Goal: Navigation & Orientation: Find specific page/section

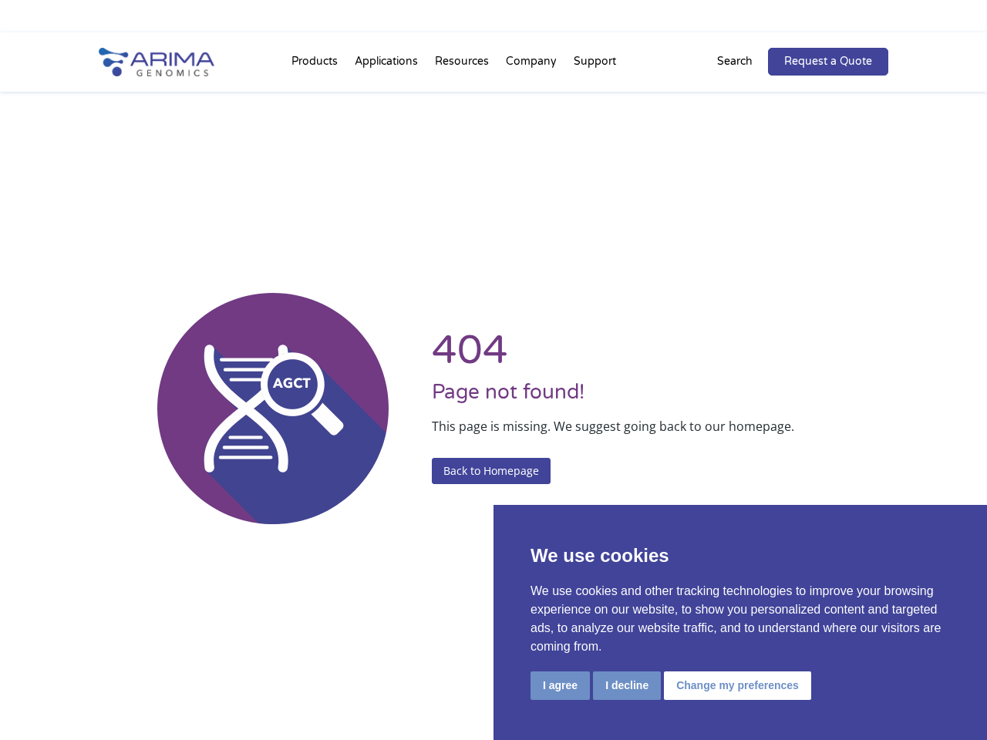
click at [494, 46] on li "Resources Resource Library Documentation Publications Literature Videos Blog Bi…" at bounding box center [461, 65] width 71 height 52
click at [560, 686] on button "I agree" at bounding box center [560, 686] width 59 height 29
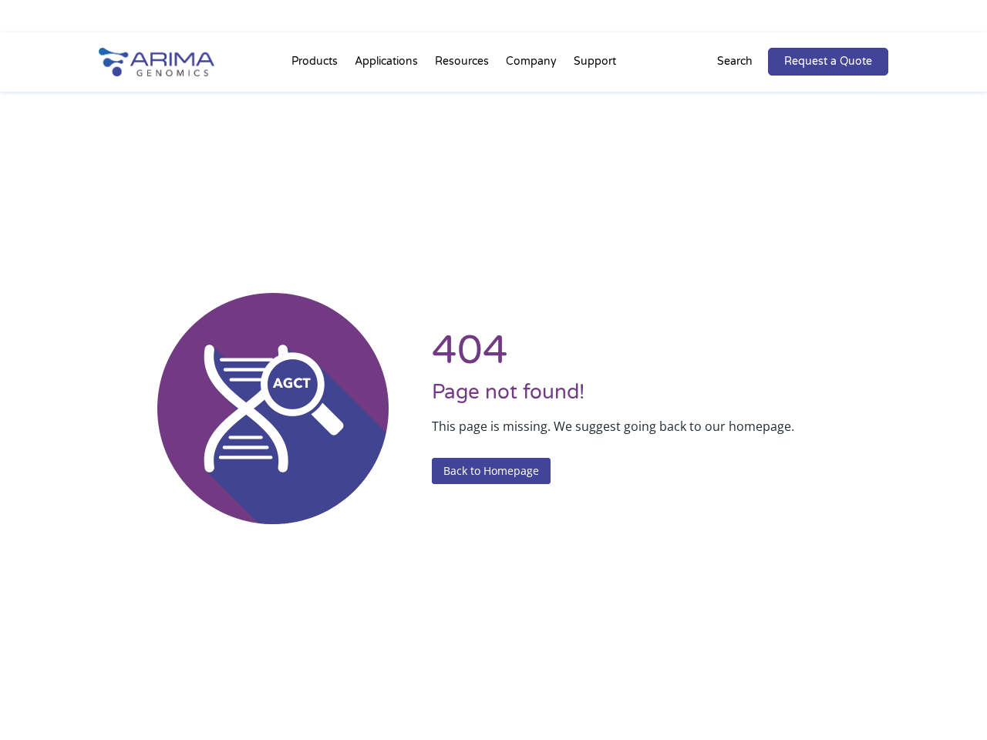
click at [626, 686] on div "404 Page not found! This page is missing. We suggest going back to our homepage…" at bounding box center [494, 409] width 790 height 740
click at [735, 686] on div "404 Page not found! This page is missing. We suggest going back to our homepage…" at bounding box center [494, 409] width 790 height 740
click at [494, 62] on li "Resources Resource Library Documentation Publications Literature Videos Blog Bi…" at bounding box center [461, 65] width 71 height 52
click at [316, 65] on li "Products Clinical Services Aventa FusionPlus Aventa [MEDICAL_DATA] Research Pro…" at bounding box center [314, 65] width 63 height 52
click at [464, 65] on li "Resources Resource Library Documentation Publications Literature Videos Blog Bi…" at bounding box center [461, 65] width 71 height 52
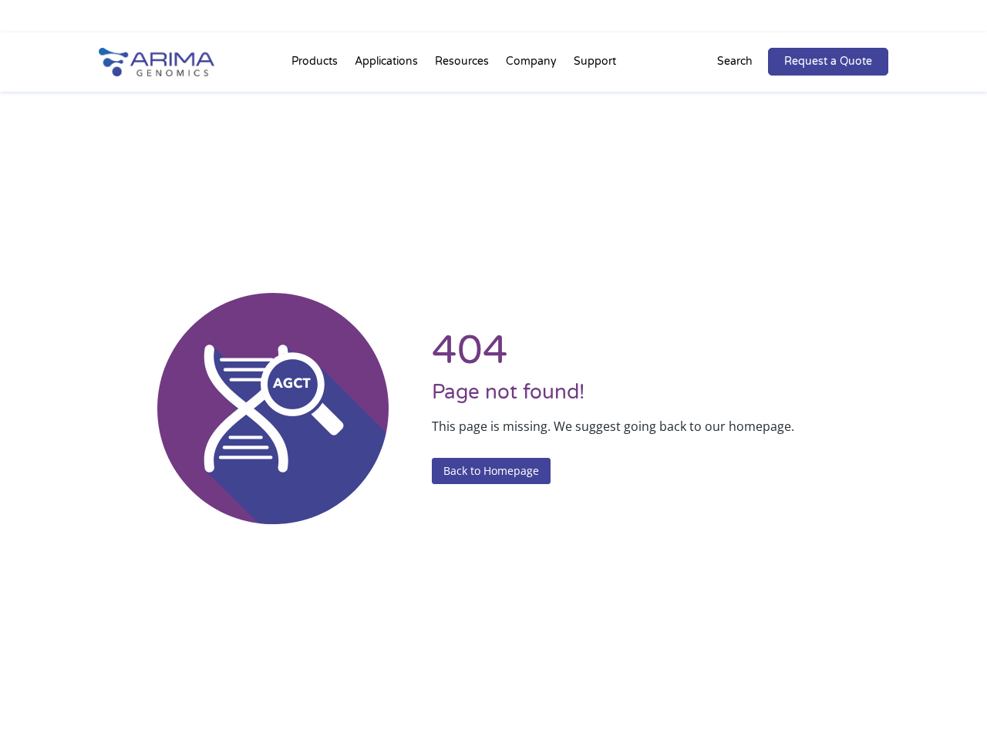
click at [532, 65] on li "Company About + Team Careers Events Press + News" at bounding box center [531, 65] width 68 height 52
click at [594, 65] on li "Support FAQs Contact Us" at bounding box center [594, 65] width 59 height 52
click at [745, 62] on p "Search" at bounding box center [734, 62] width 35 height 20
